Goal: Task Accomplishment & Management: Complete application form

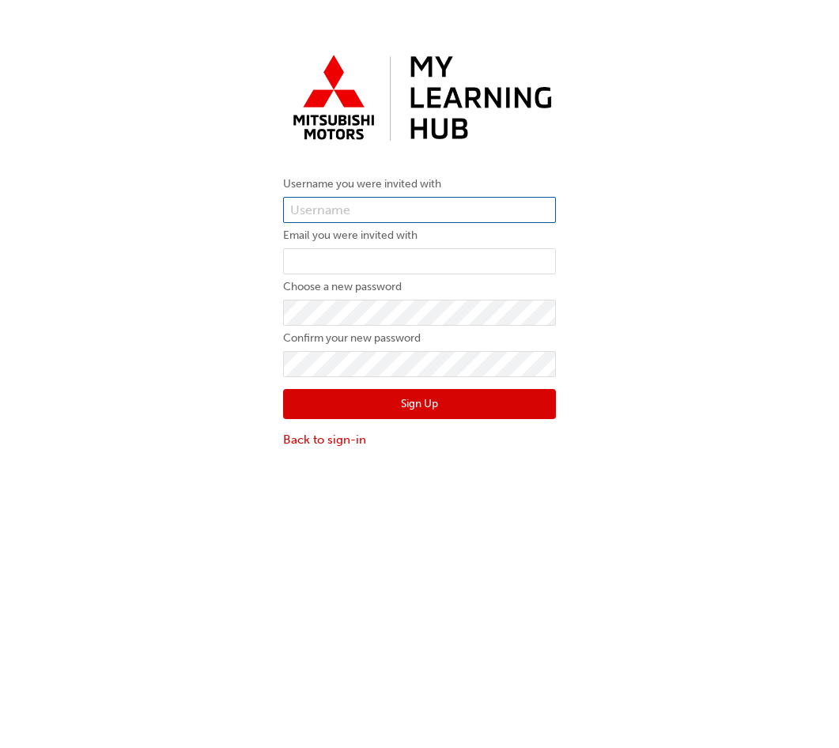
click at [373, 211] on input "text" at bounding box center [419, 210] width 273 height 27
click at [369, 209] on input "text" at bounding box center [419, 210] width 273 height 27
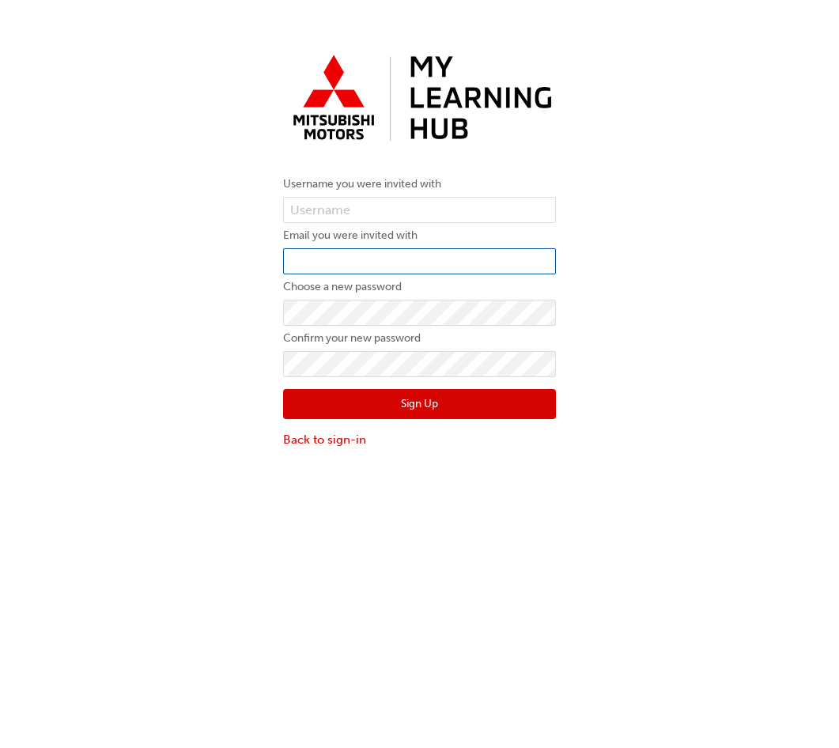
click at [305, 255] on input "email" at bounding box center [419, 261] width 273 height 27
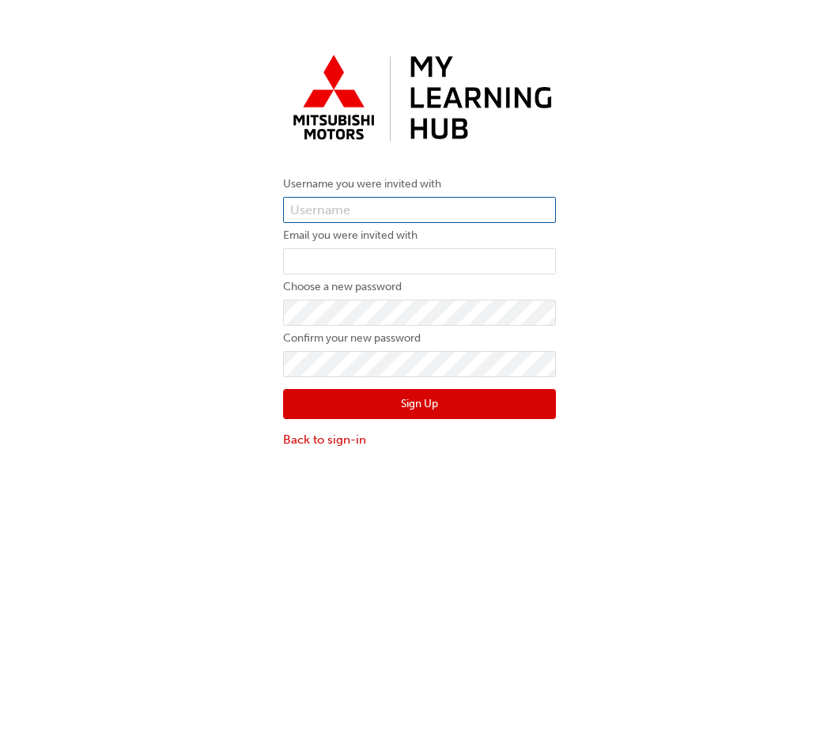
click at [404, 210] on input "text" at bounding box center [419, 210] width 273 height 27
paste input "0005986924"
type input "0005986924"
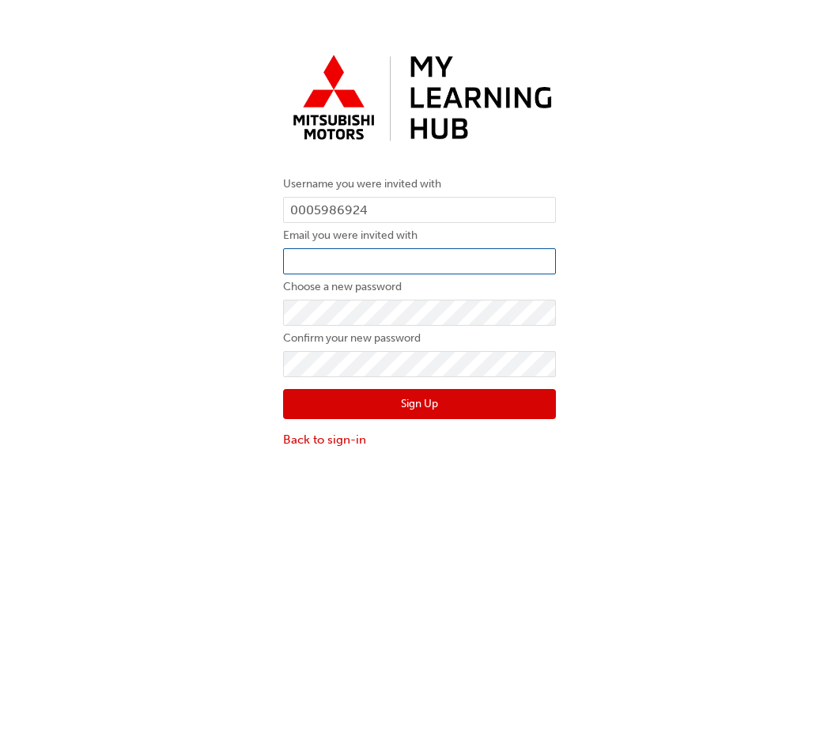
click at [370, 267] on input "email" at bounding box center [419, 261] width 273 height 27
type input "[PERSON_NAME][EMAIL_ADDRESS][DOMAIN_NAME]"
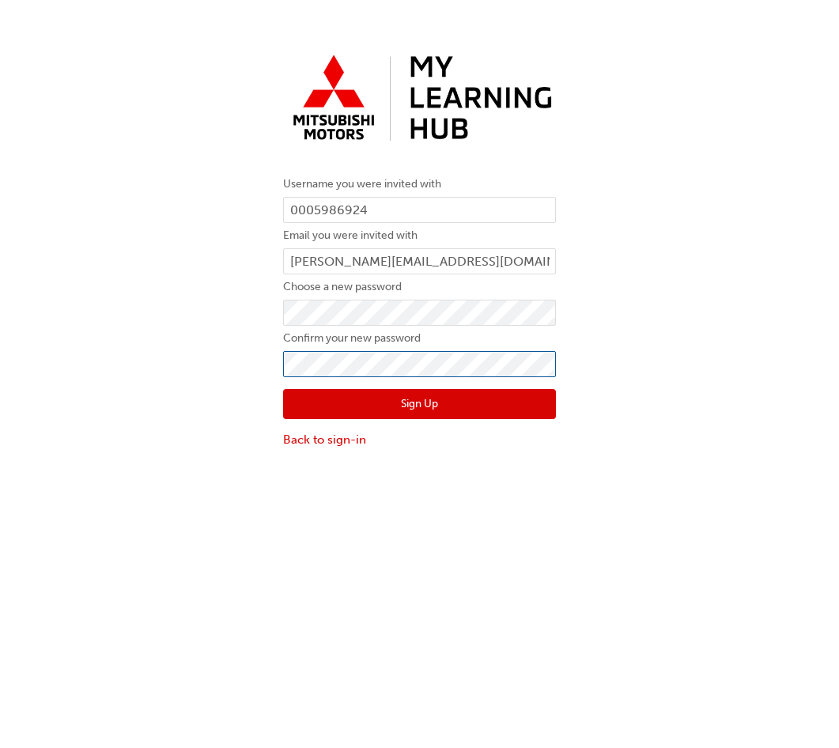
click at [283, 389] on button "Sign Up" at bounding box center [419, 404] width 273 height 30
click button "Sign Up" at bounding box center [419, 404] width 273 height 30
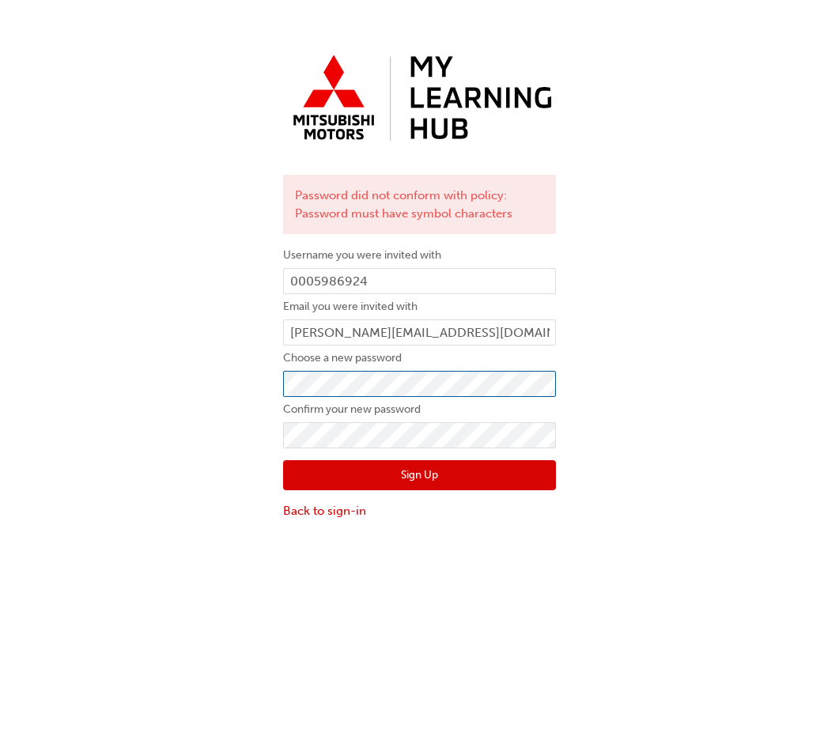
click at [265, 388] on div "Password did not conform with policy: Password must have symbol characters User…" at bounding box center [419, 284] width 839 height 496
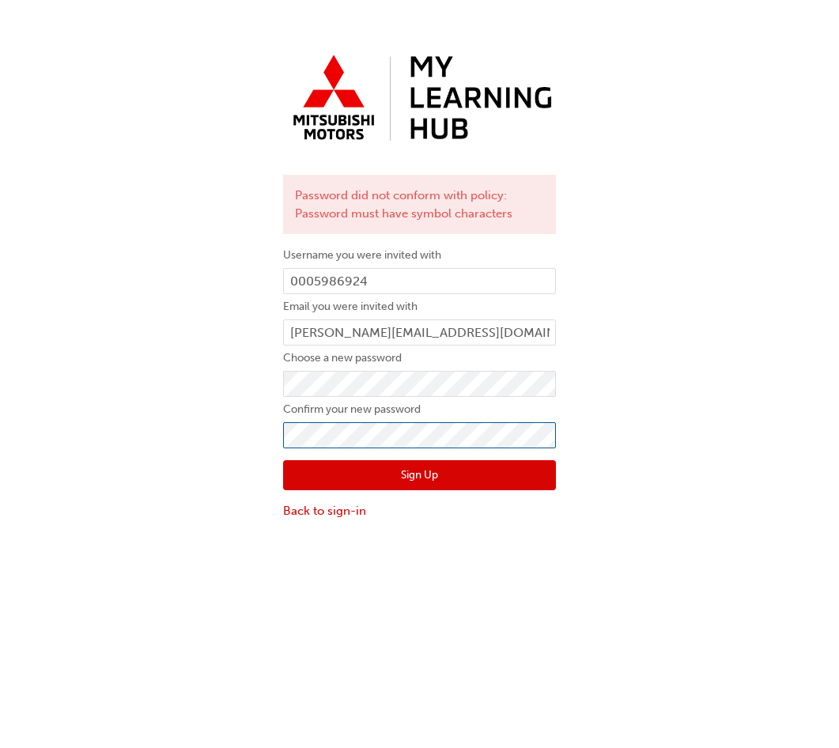
click button "Sign Up" at bounding box center [419, 475] width 273 height 30
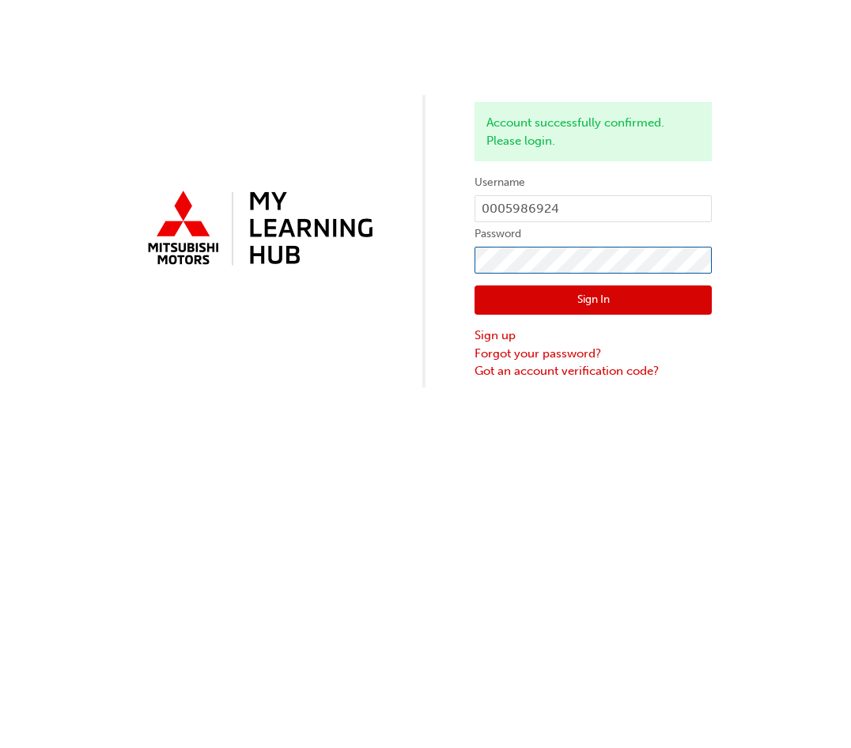
click button "Sign In" at bounding box center [593, 301] width 237 height 30
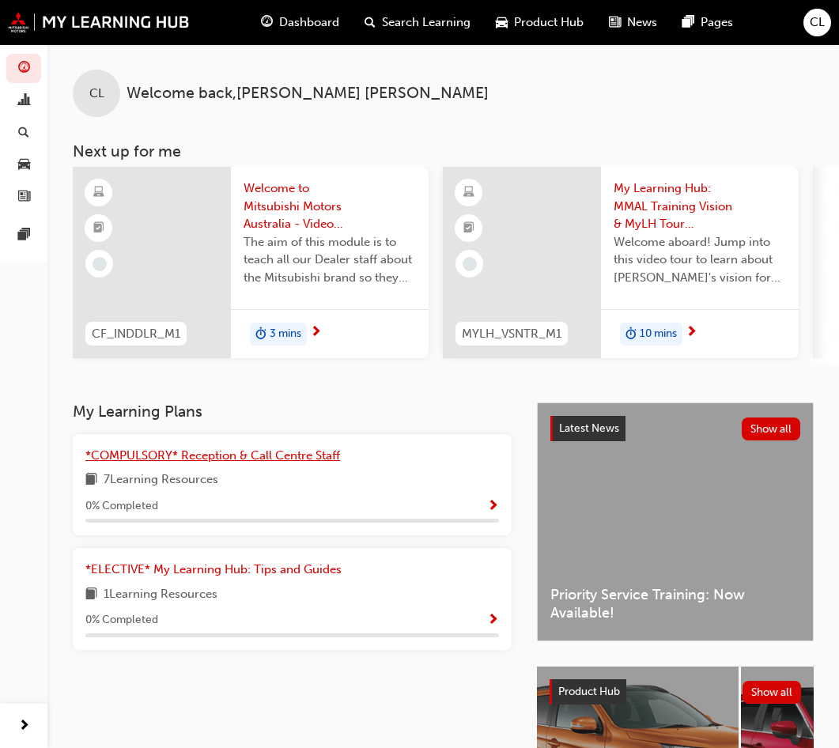
click at [258, 460] on span "*COMPULSORY* Reception & Call Centre Staff" at bounding box center [212, 456] width 255 height 14
